Goal: Task Accomplishment & Management: Complete application form

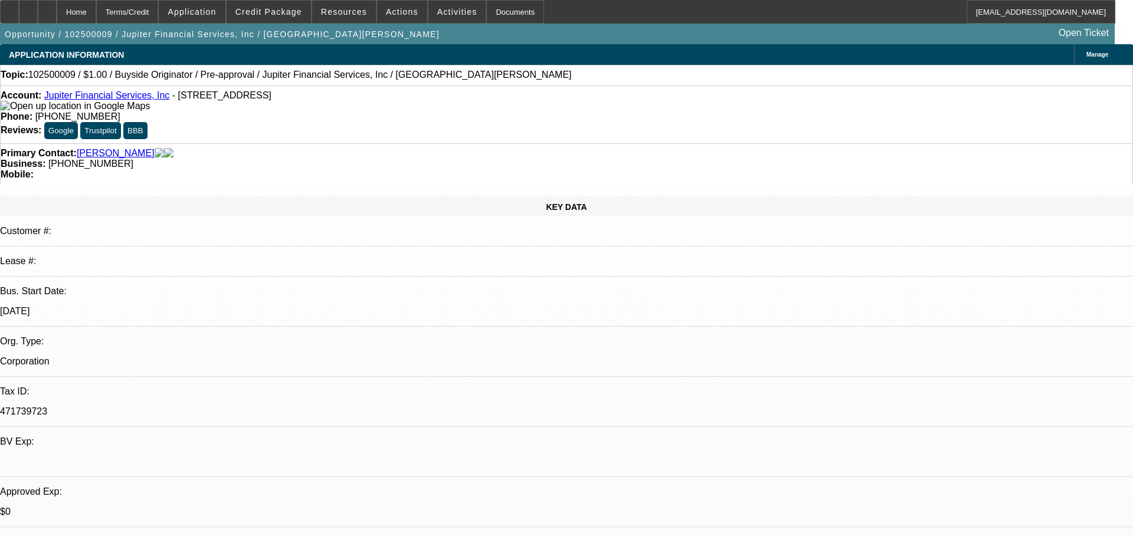
select select "0"
select select "2"
select select "0"
select select "6"
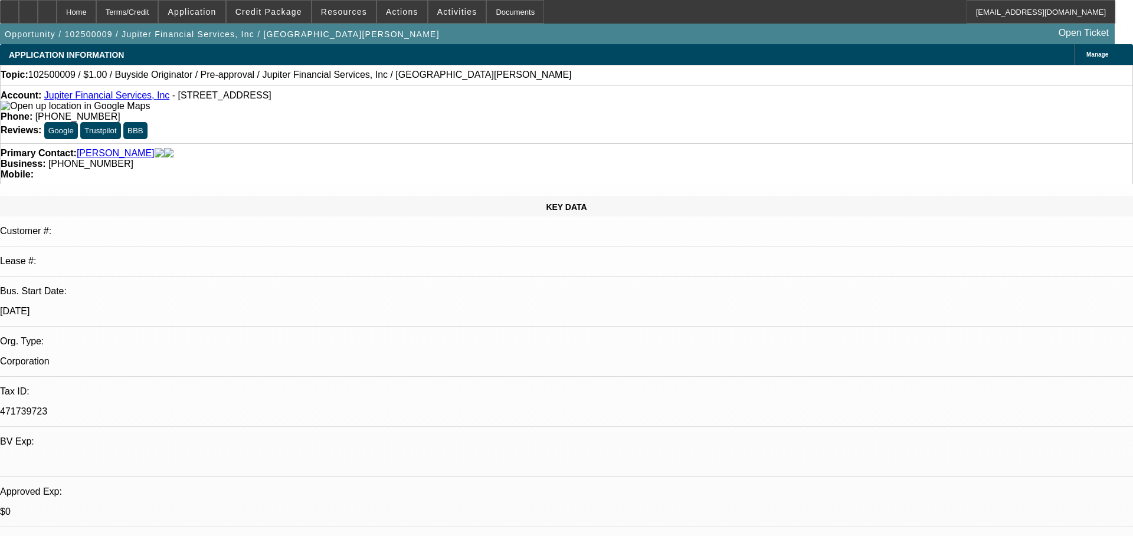
select select "0"
select select "2"
select select "0"
select select "6"
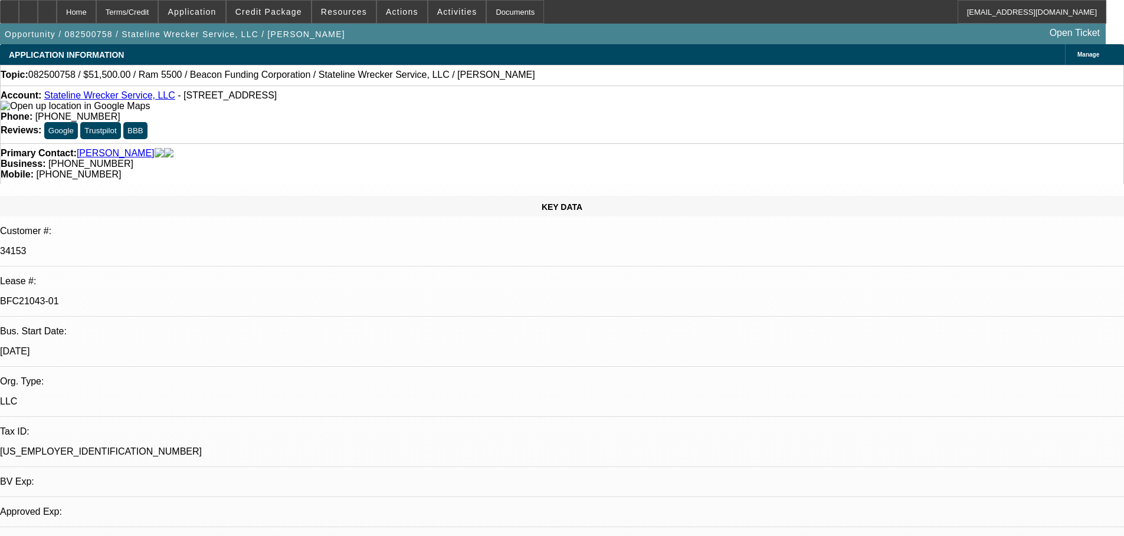
select select "0"
select select "2"
select select "0.1"
select select "4"
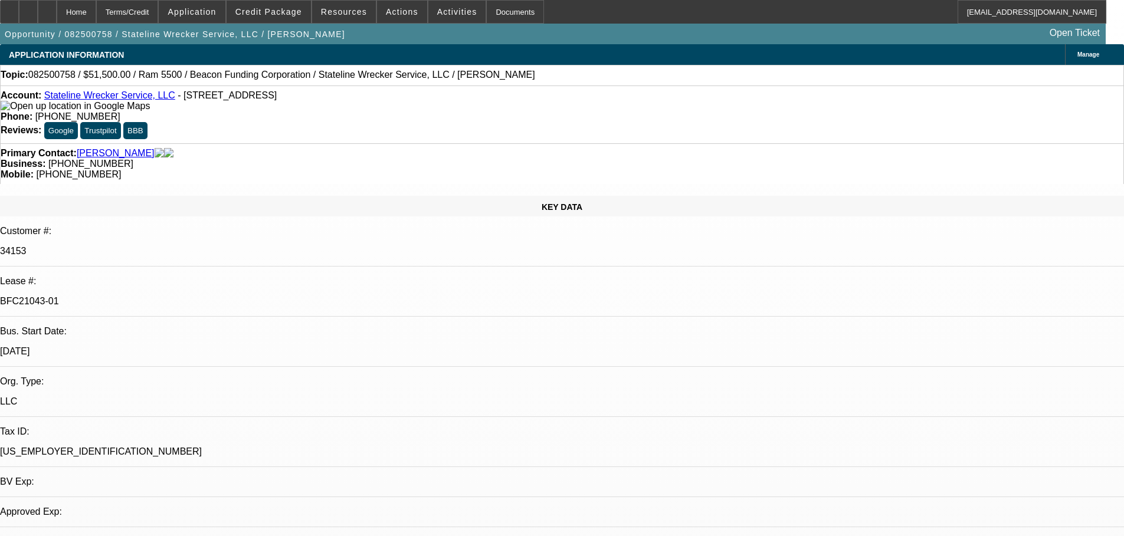
select select "0"
select select "2"
select select "0.1"
select select "4"
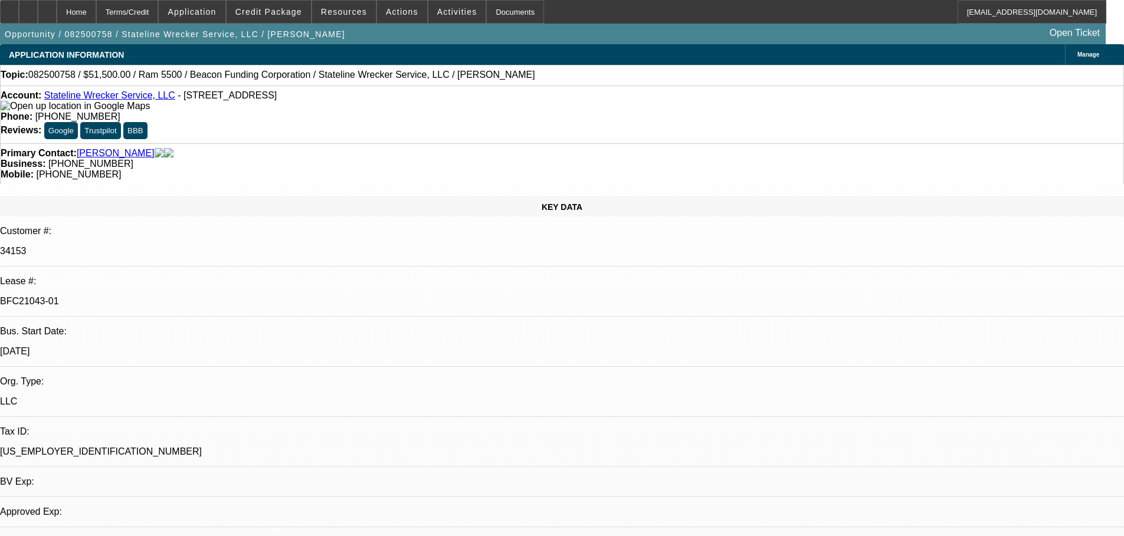
select select "0"
select select "2"
select select "0.1"
select select "4"
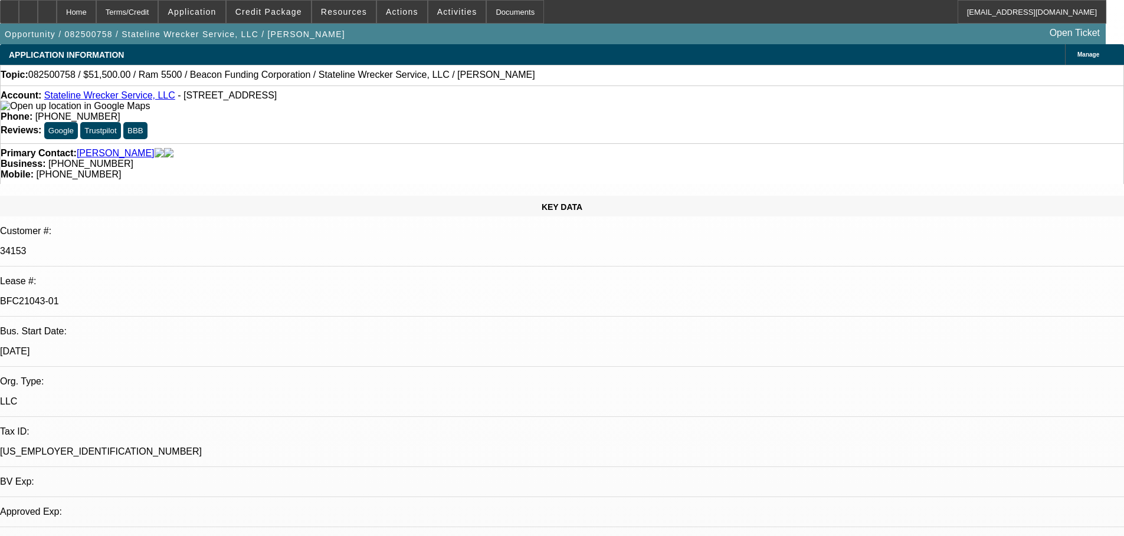
select select "0"
select select "2"
select select "0.1"
select select "4"
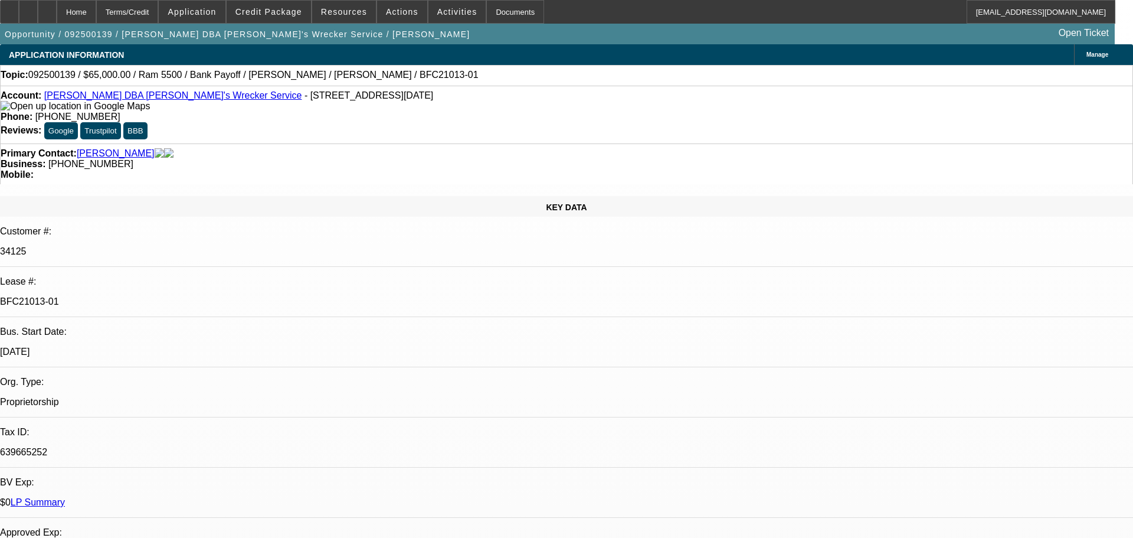
select select "0"
select select "6"
select select "0"
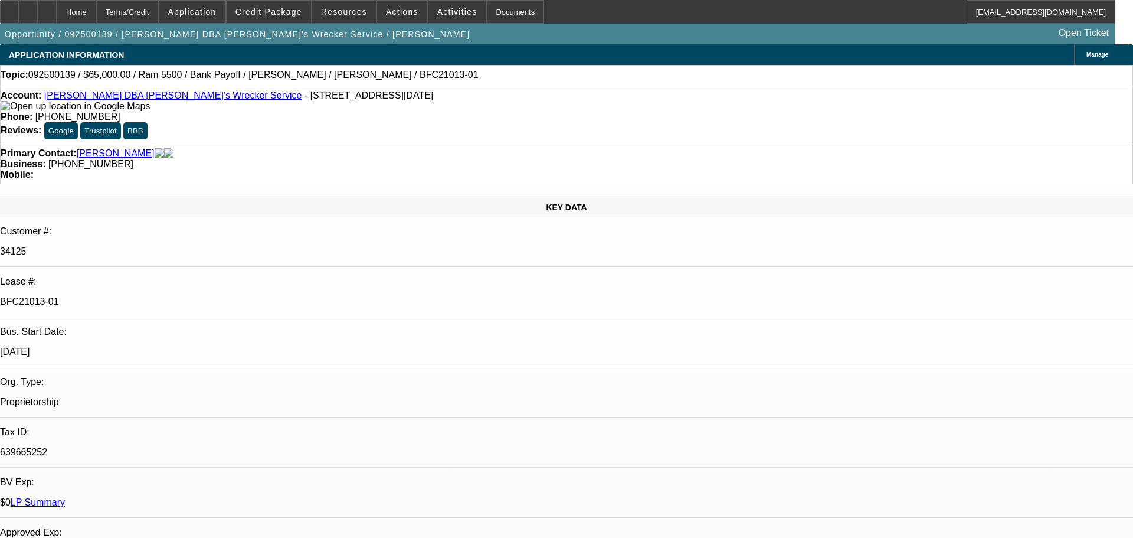
select select "0"
select select "6"
select select "0"
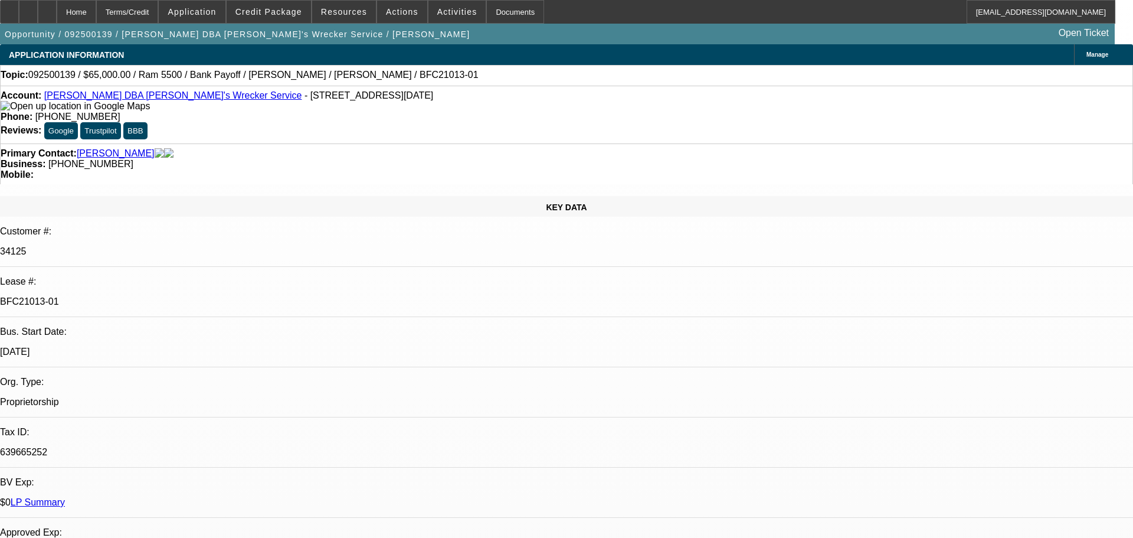
select select "0"
select select "6"
select select "0"
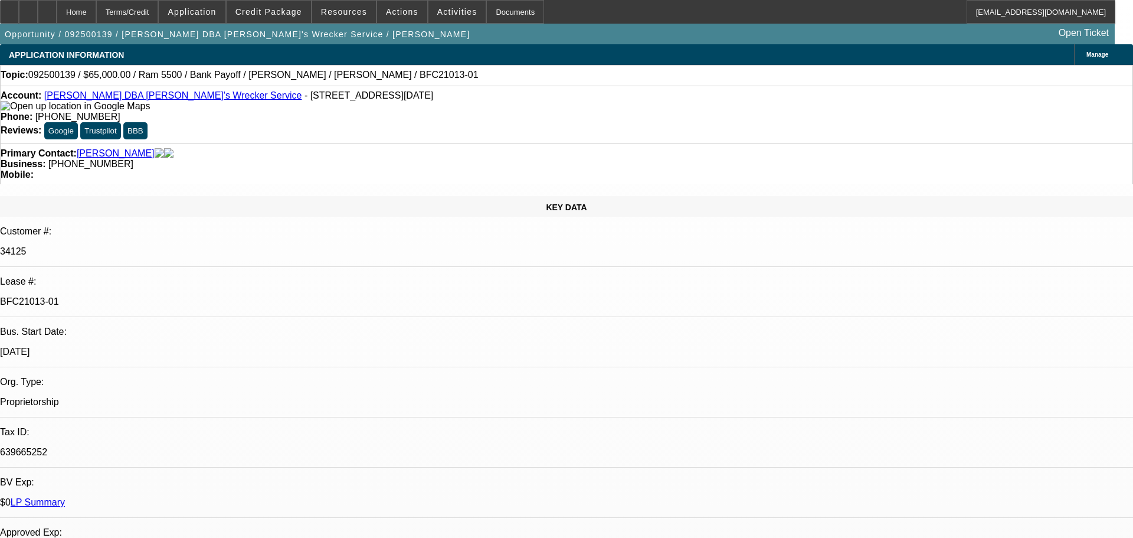
select select "6"
